Goal: Task Accomplishment & Management: Manage account settings

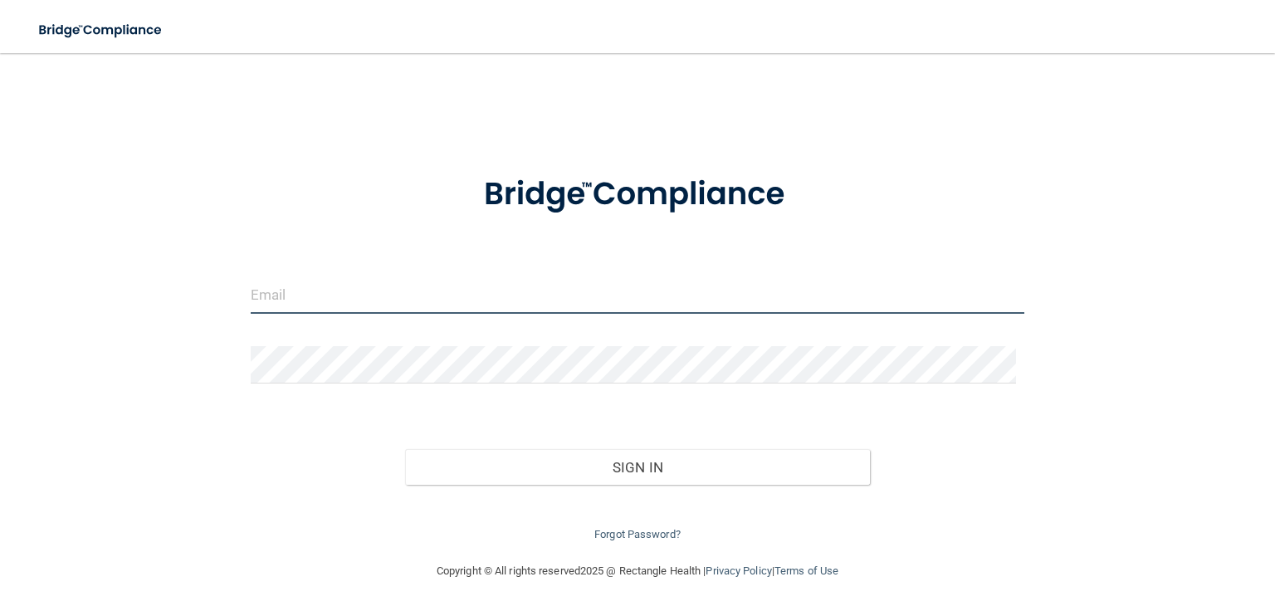
click at [405, 307] on input "email" at bounding box center [638, 294] width 774 height 37
type input "[EMAIL_ADDRESS][DOMAIN_NAME]"
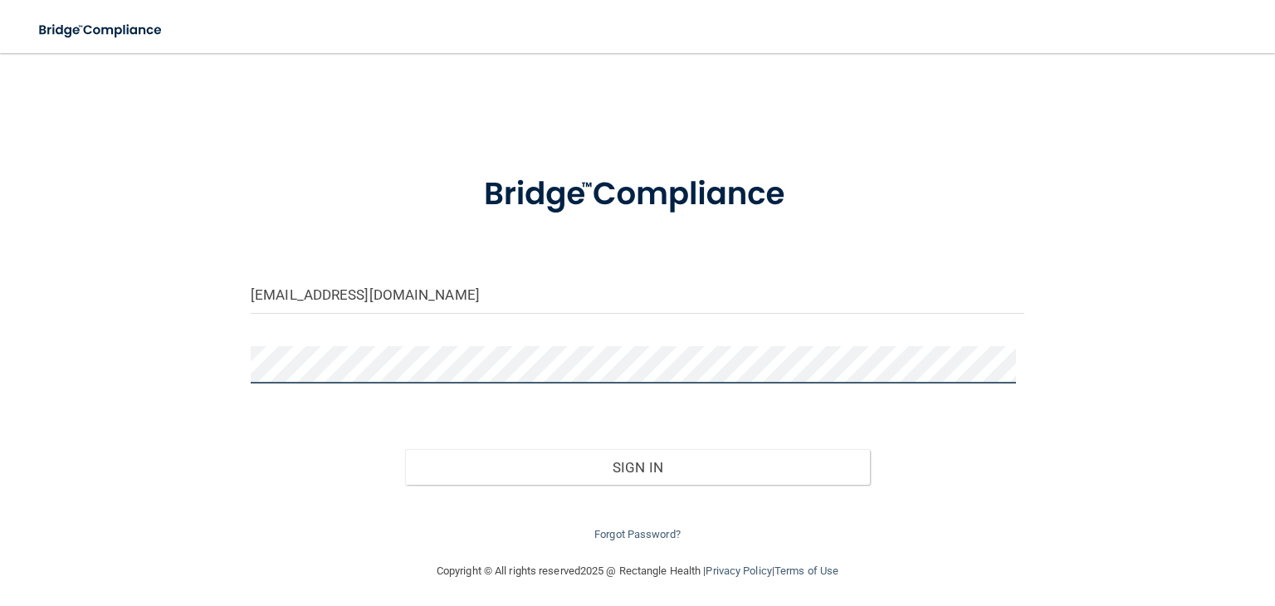
click at [405, 449] on button "Sign In" at bounding box center [637, 467] width 464 height 37
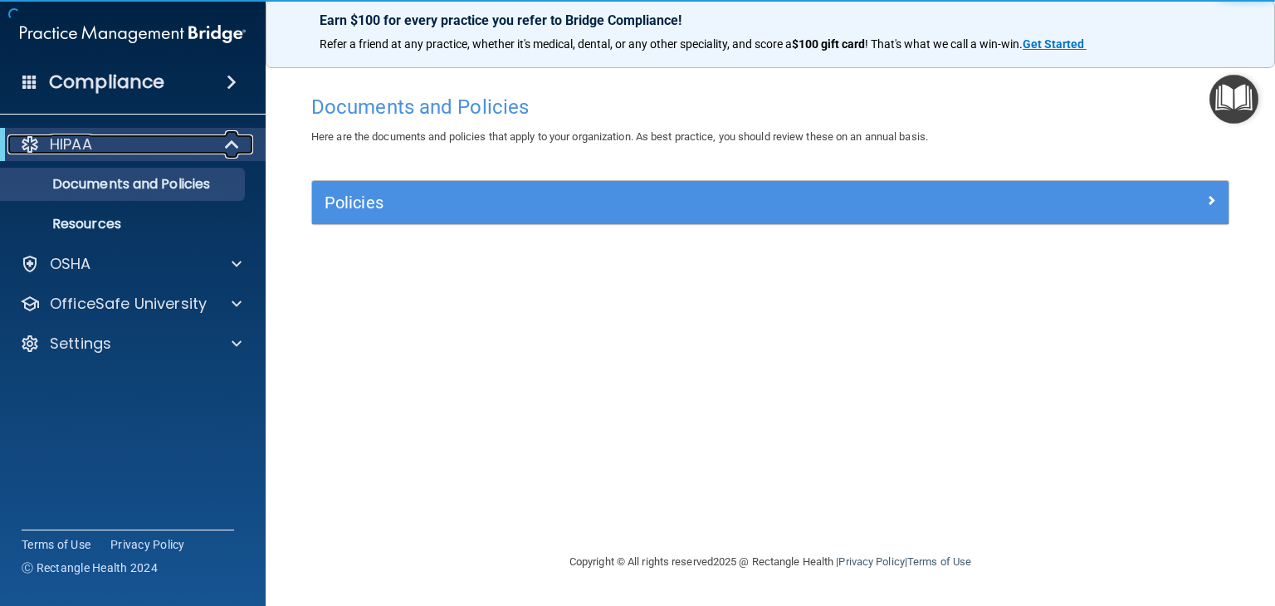
click at [227, 149] on span at bounding box center [234, 144] width 14 height 20
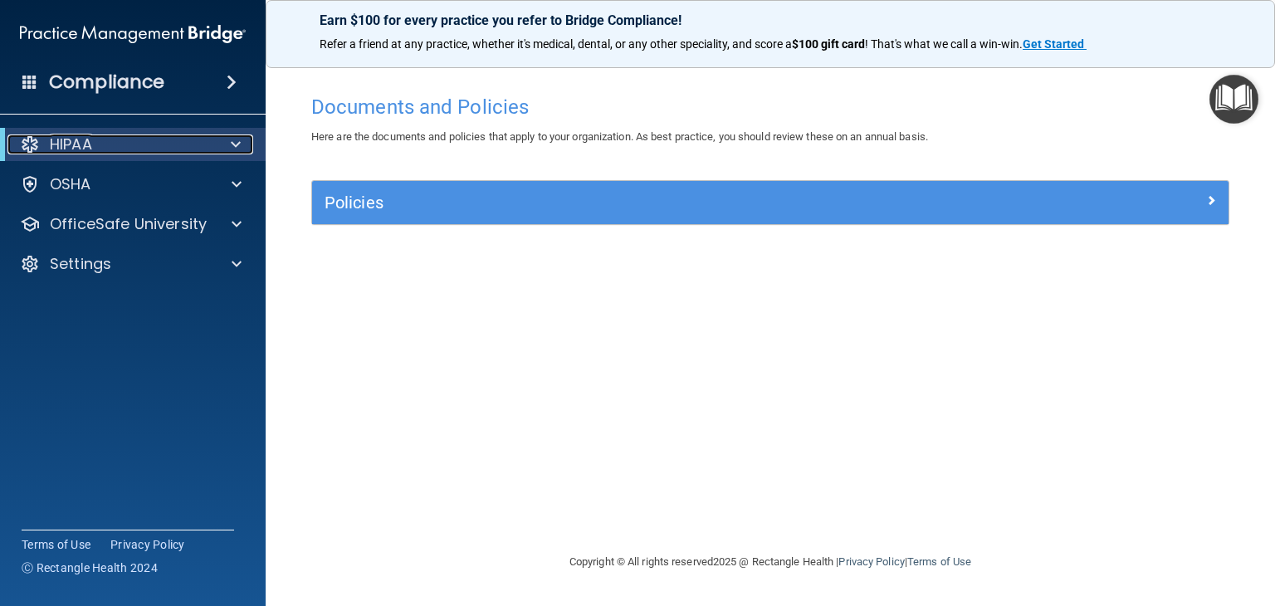
click at [226, 149] on div at bounding box center [232, 144] width 41 height 20
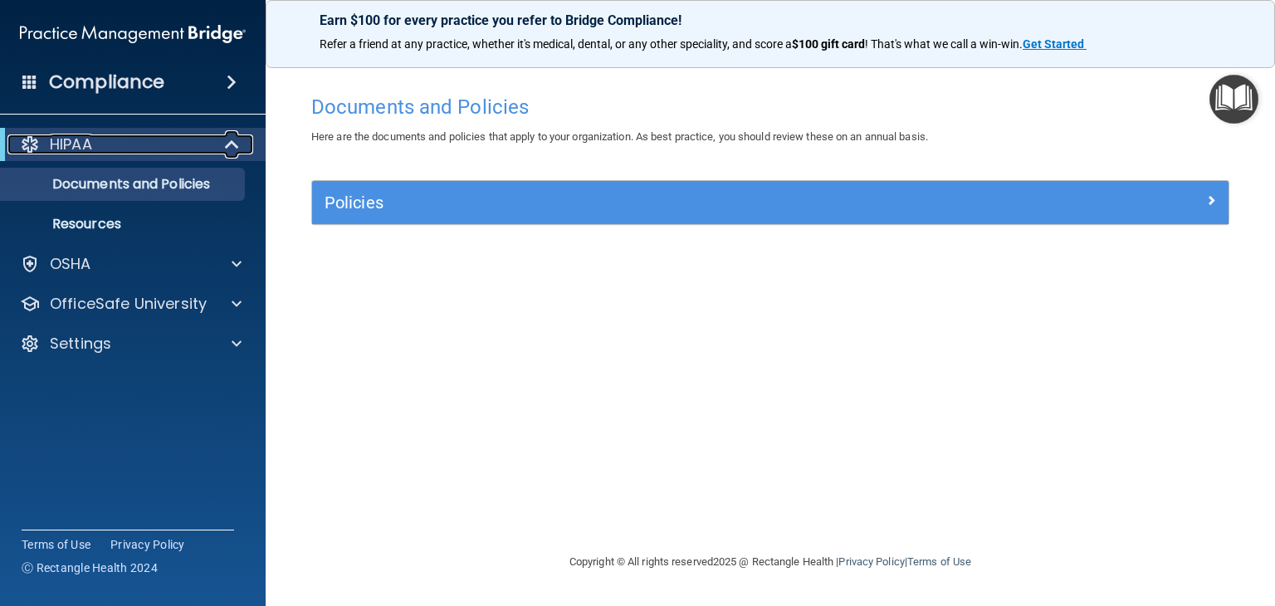
click at [227, 149] on span at bounding box center [234, 144] width 14 height 20
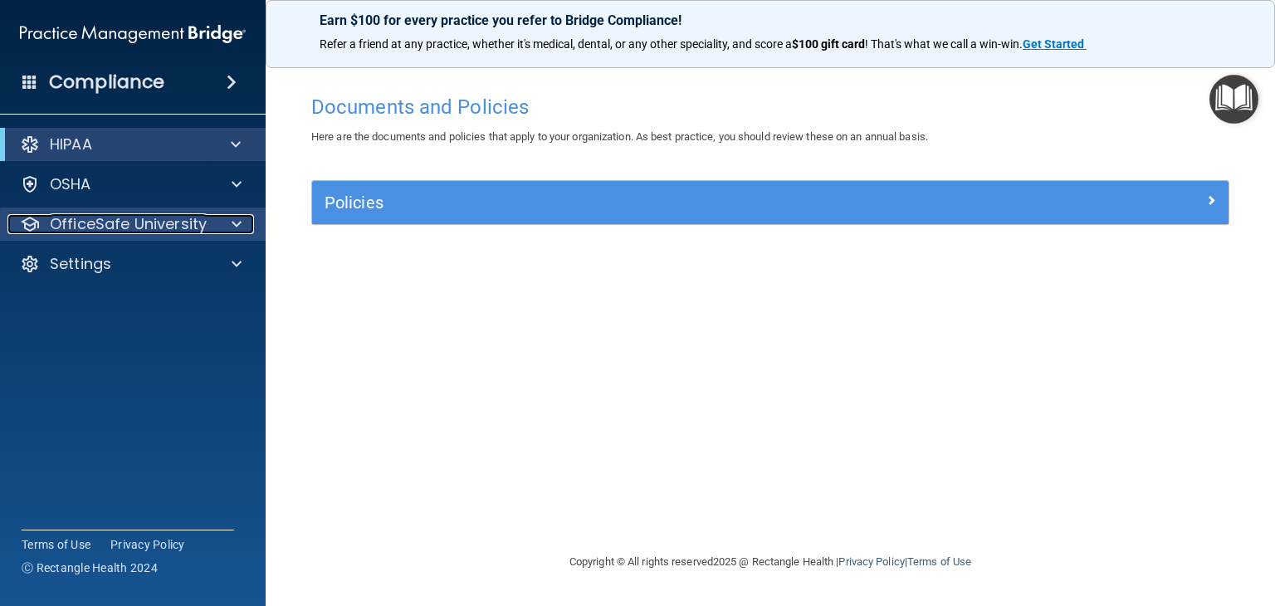
click at [235, 222] on span at bounding box center [237, 224] width 10 height 20
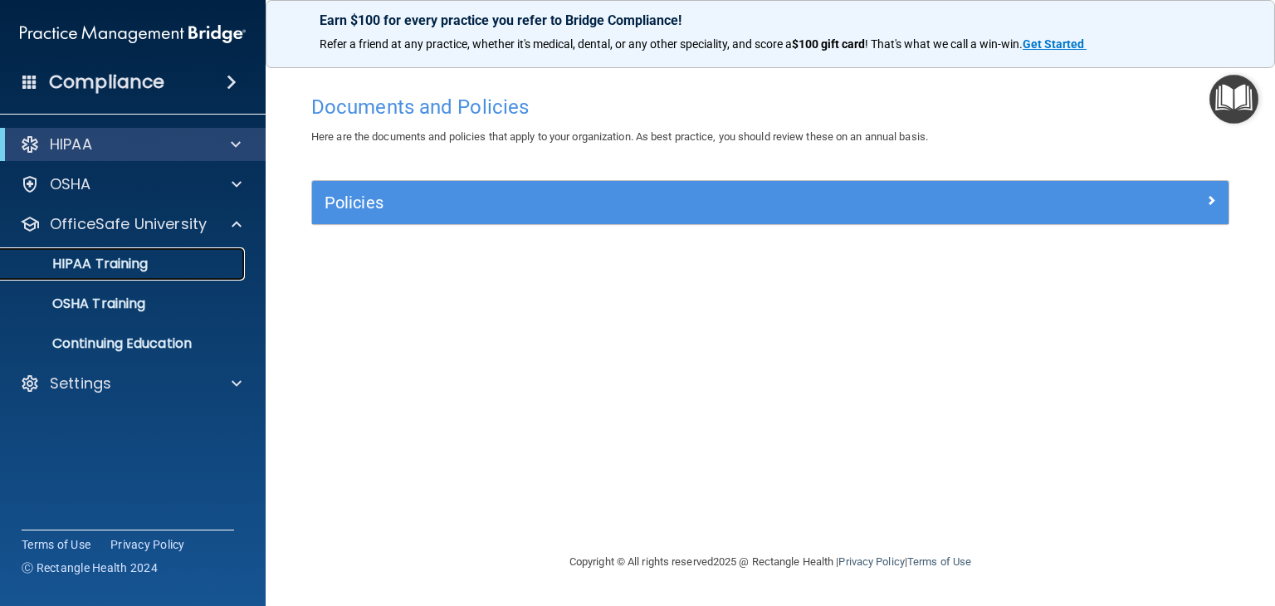
click at [140, 261] on p "HIPAA Training" at bounding box center [79, 264] width 137 height 17
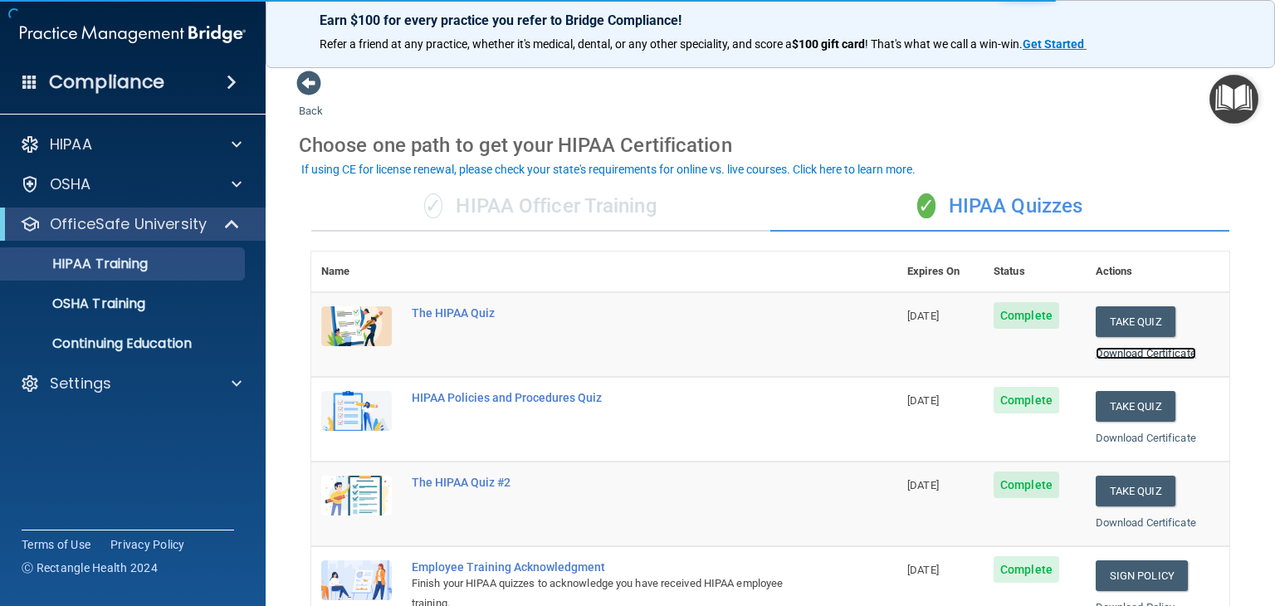
click at [1106, 353] on link "Download Certificate" at bounding box center [1146, 353] width 100 height 12
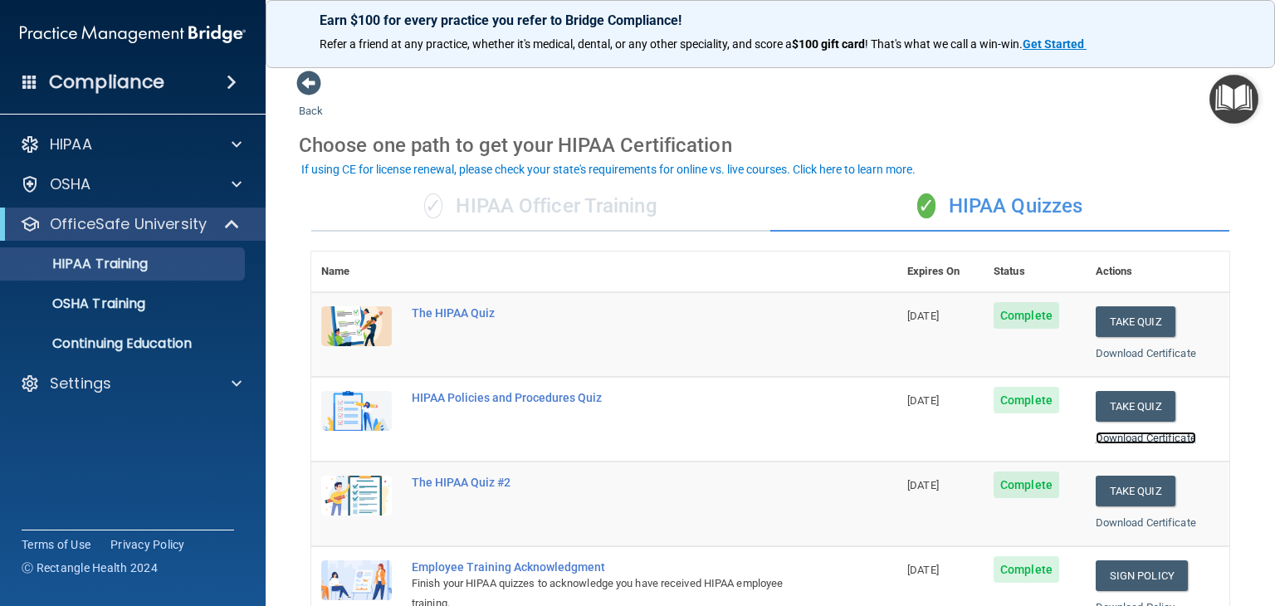
click at [1151, 435] on link "Download Certificate" at bounding box center [1146, 438] width 100 height 12
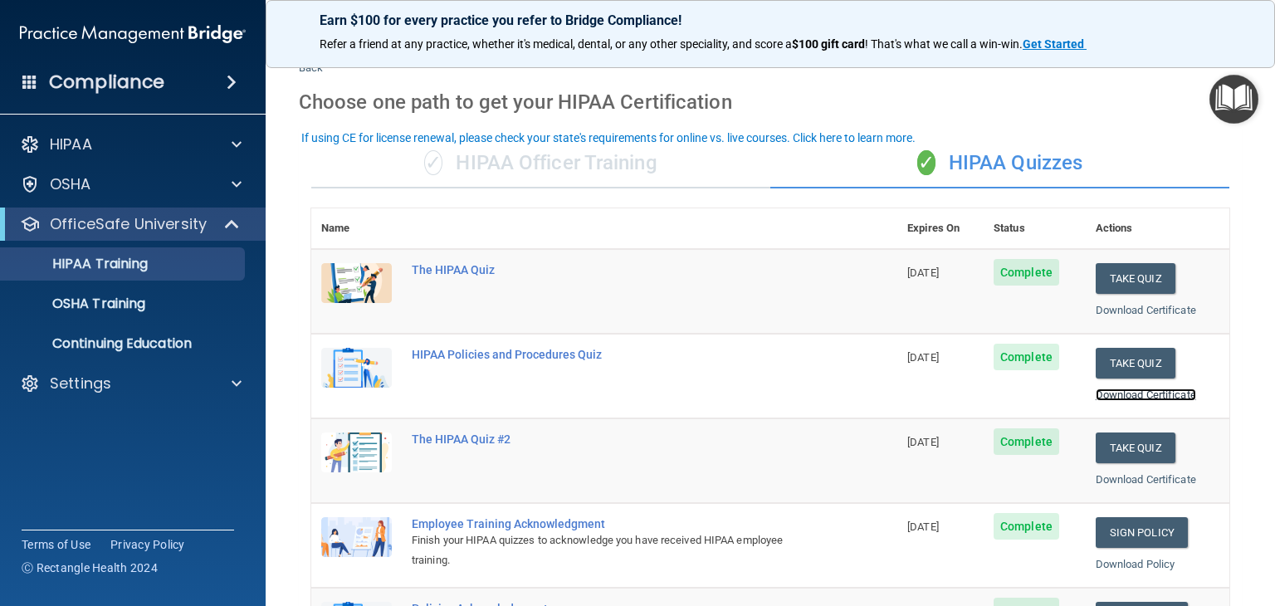
scroll to position [83, 0]
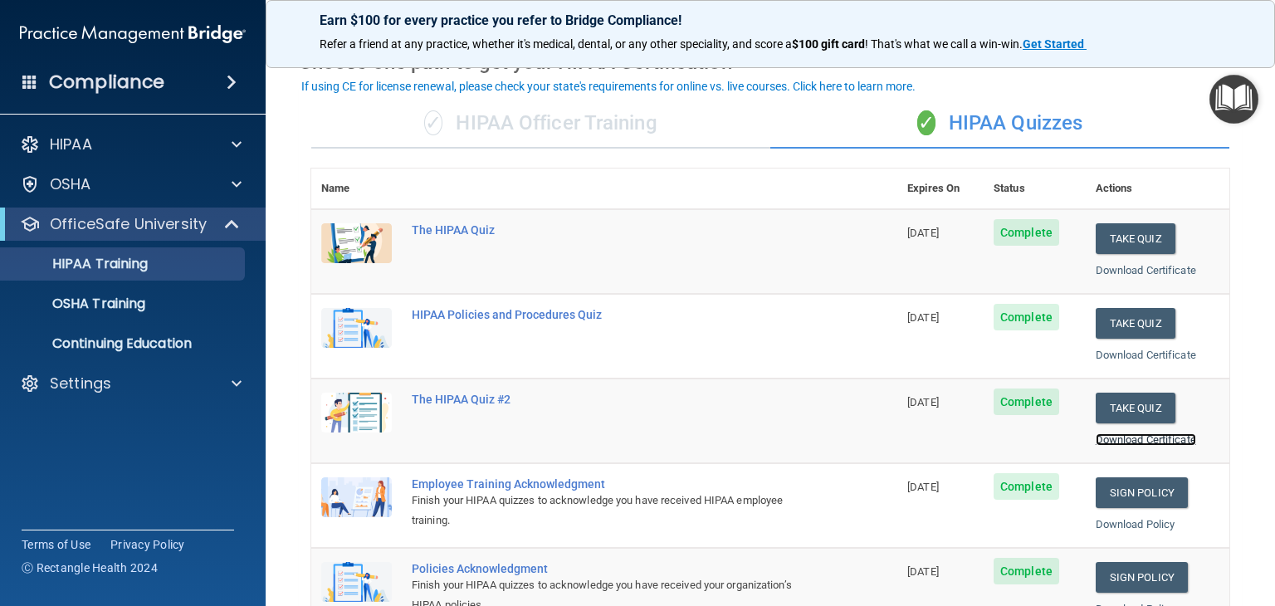
click at [1149, 438] on link "Download Certificate" at bounding box center [1146, 439] width 100 height 12
click at [138, 314] on link "OSHA Training" at bounding box center [113, 303] width 261 height 33
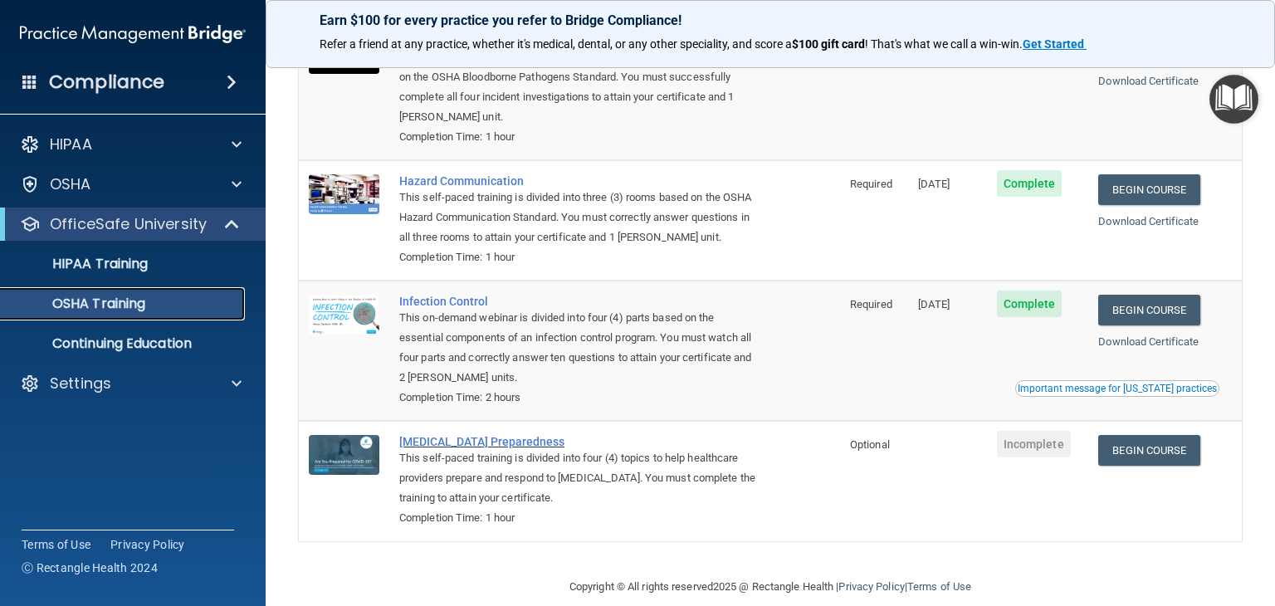
scroll to position [209, 0]
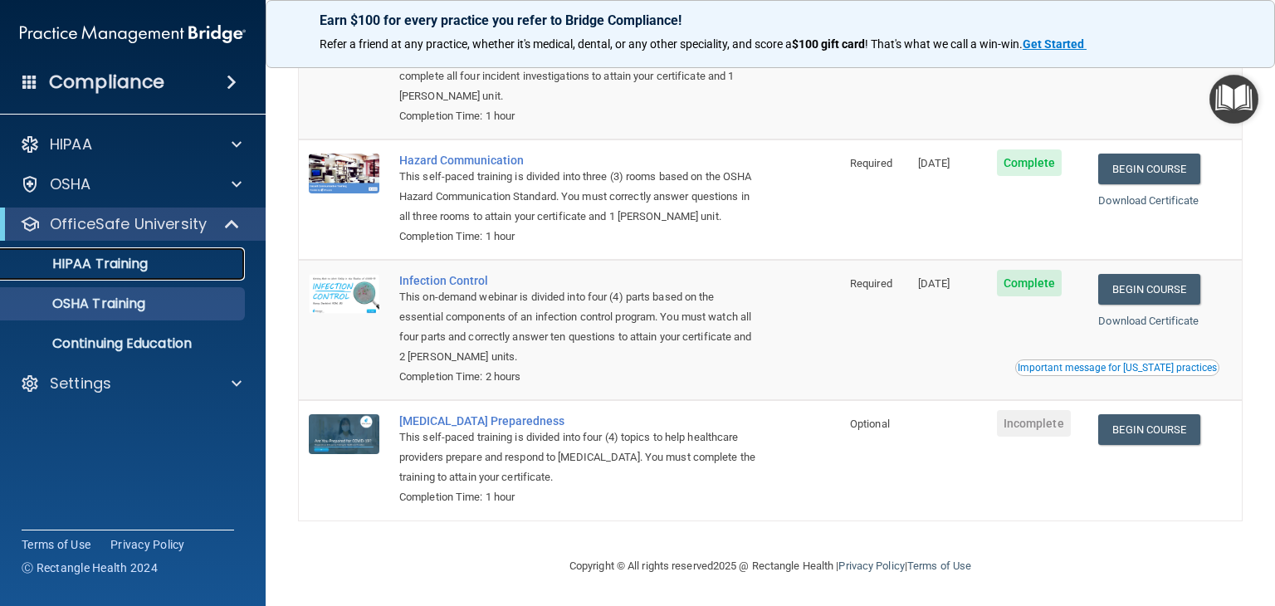
click at [132, 276] on link "HIPAA Training" at bounding box center [113, 263] width 261 height 33
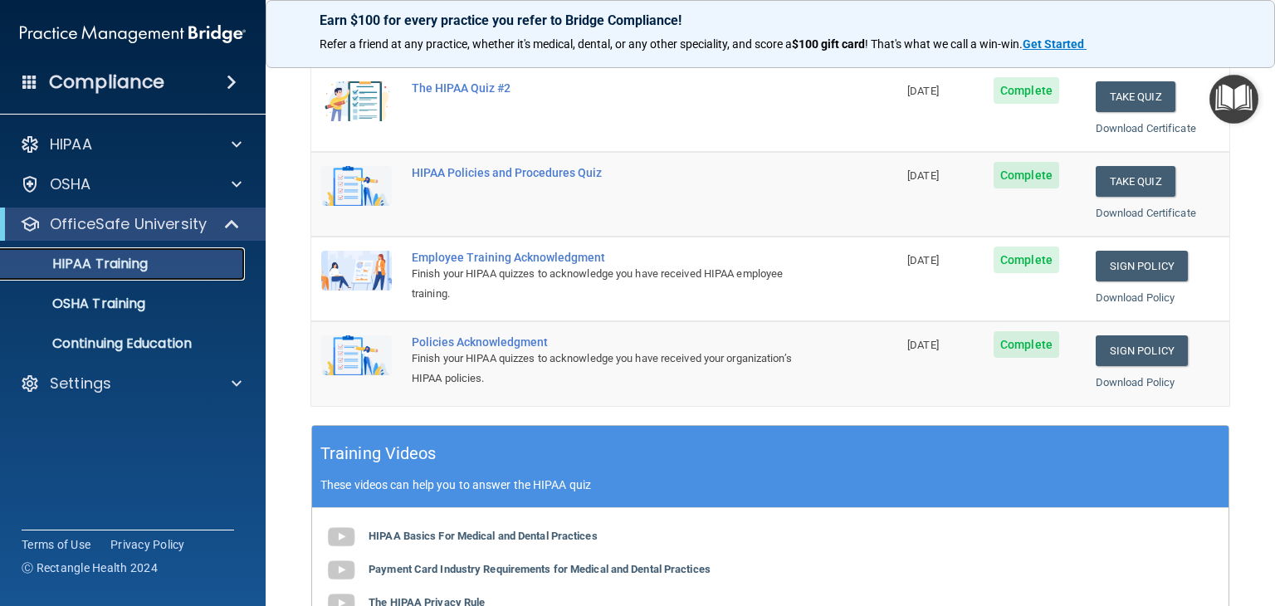
scroll to position [309, 0]
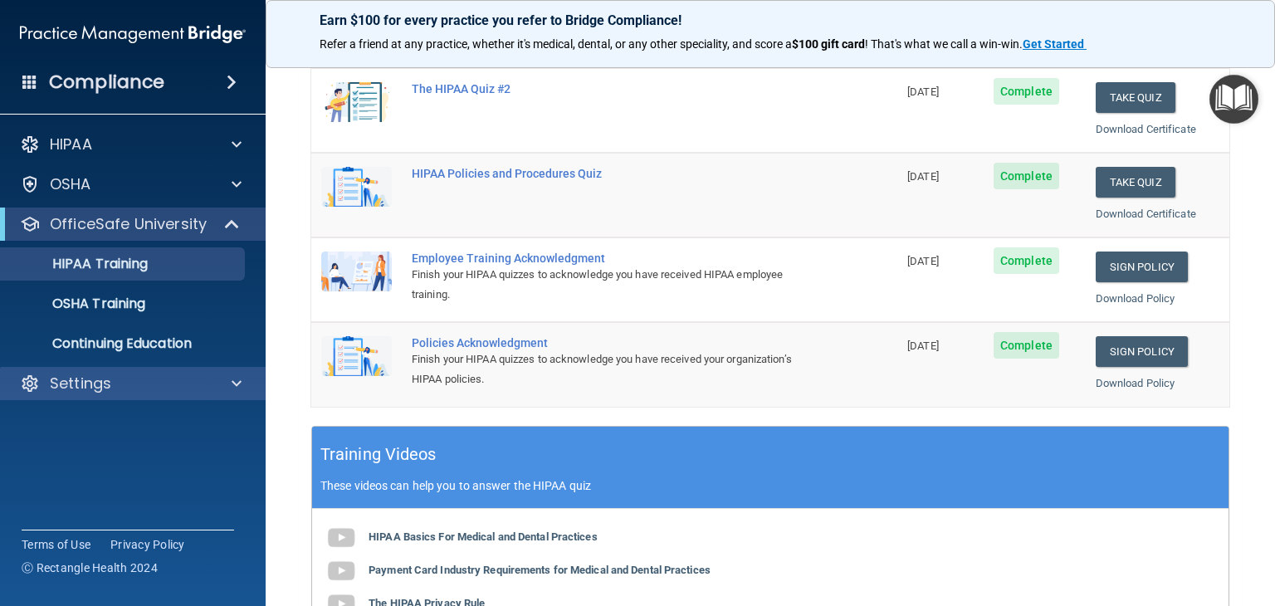
click at [92, 396] on div "Settings" at bounding box center [133, 383] width 266 height 33
click at [240, 381] on span at bounding box center [237, 383] width 10 height 20
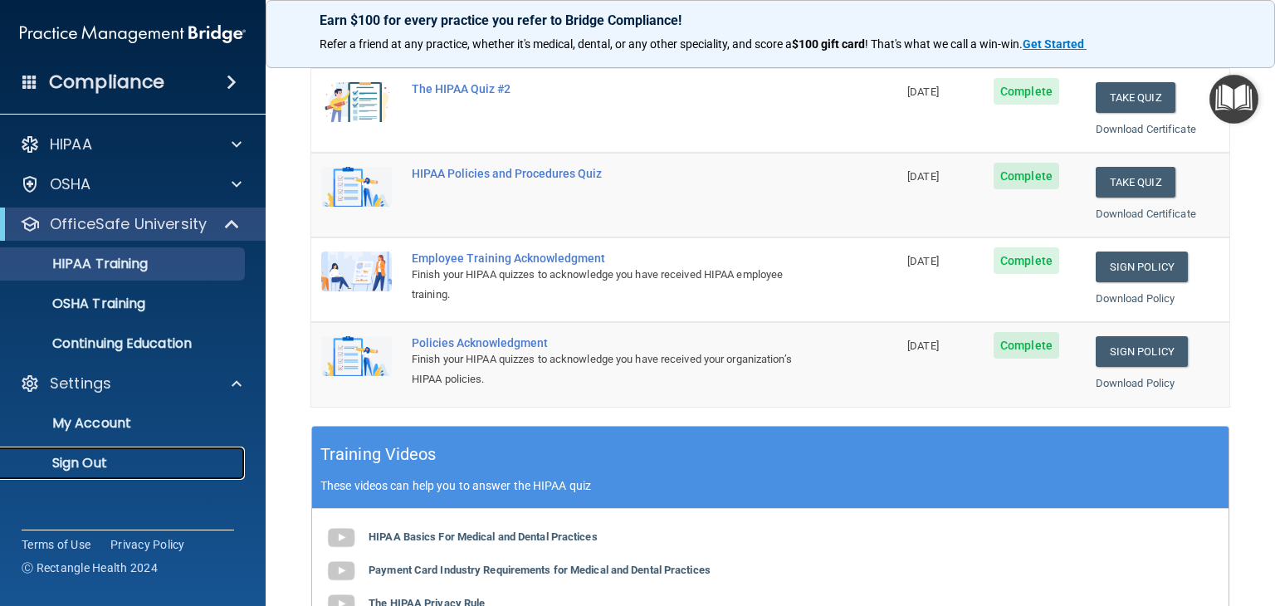
click at [125, 450] on link "Sign Out" at bounding box center [113, 463] width 261 height 33
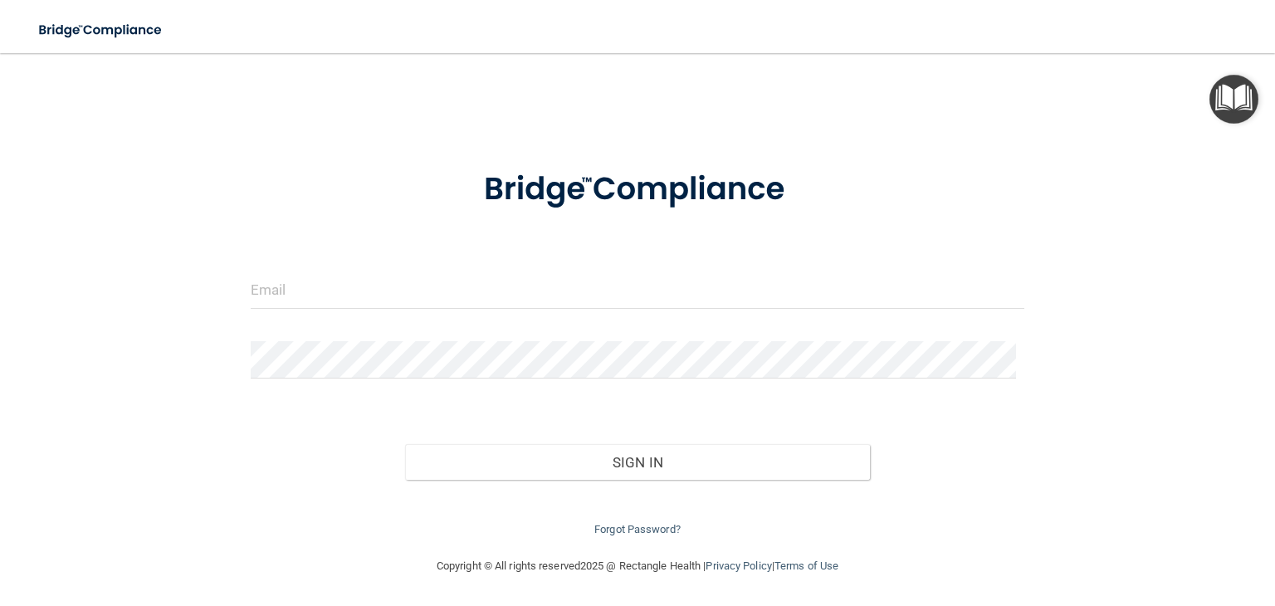
scroll to position [4, 0]
